Goal: Navigation & Orientation: Find specific page/section

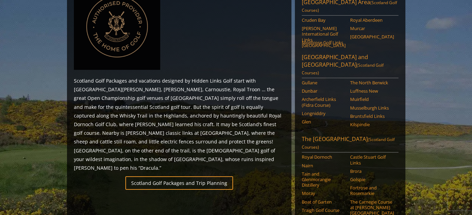
scroll to position [345, 0]
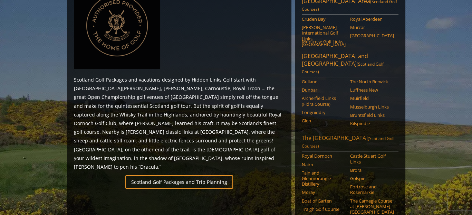
click at [347, 134] on link "The [GEOGRAPHIC_DATA] (Scotland Golf Courses)" at bounding box center [350, 142] width 97 height 17
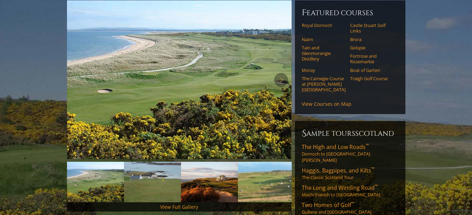
scroll to position [104, 0]
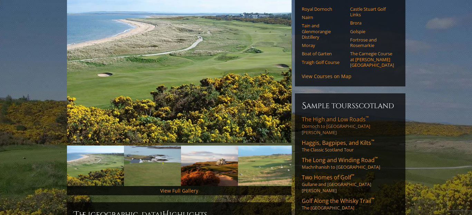
click at [343, 115] on span "The High and Low Roads ™" at bounding box center [335, 119] width 67 height 8
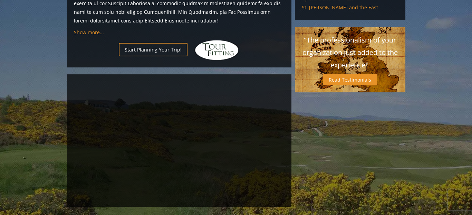
scroll to position [494, 0]
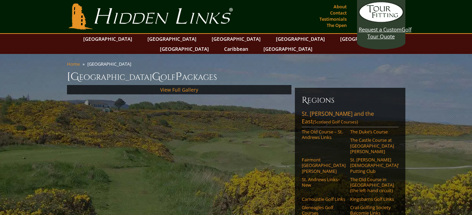
scroll to position [343, 0]
